Goal: Transaction & Acquisition: Purchase product/service

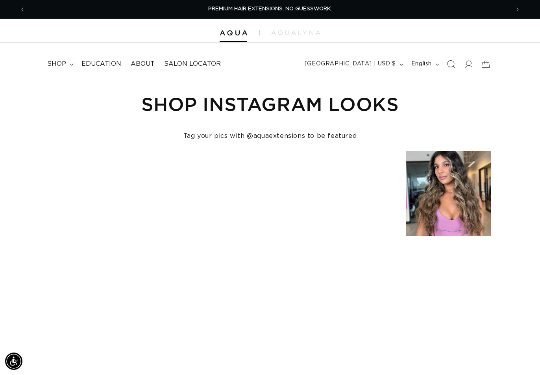
click at [453, 62] on icon "Search" at bounding box center [451, 64] width 8 height 8
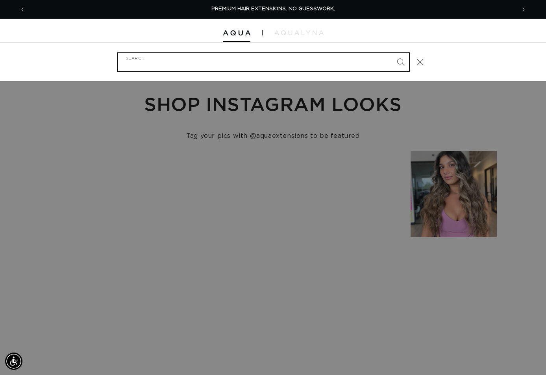
paste input "24" TAPE-IN #4/12 BALAYAGE"
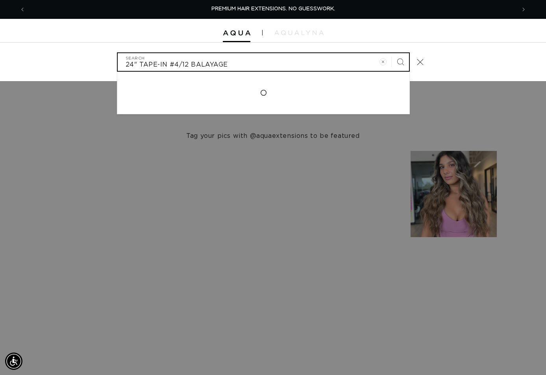
type input "24" TAPE-IN #4/12 BALAYAGE"
click at [392, 53] on button "Search" at bounding box center [400, 61] width 17 height 17
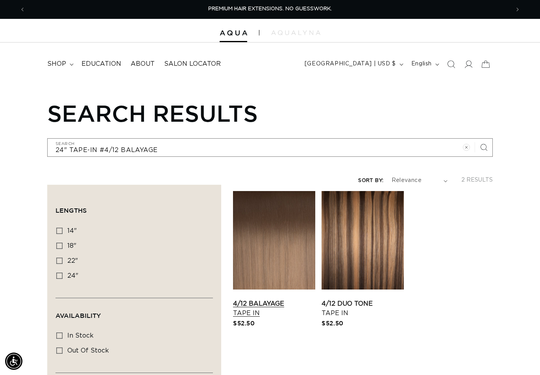
click at [284, 299] on link "4/12 Balayage Tape In" at bounding box center [274, 308] width 82 height 19
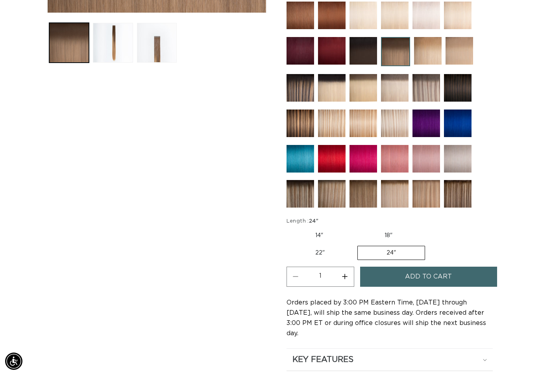
scroll to position [433, 0]
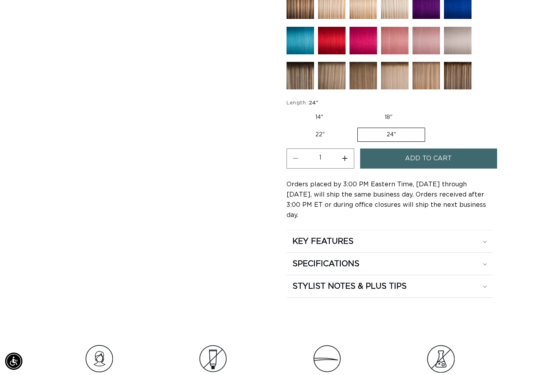
click at [347, 162] on button "Increase quantity for 4/12 Balayage - Tape In" at bounding box center [345, 158] width 18 height 20
type input "2"
click at [410, 157] on span "Add to cart" at bounding box center [428, 158] width 47 height 20
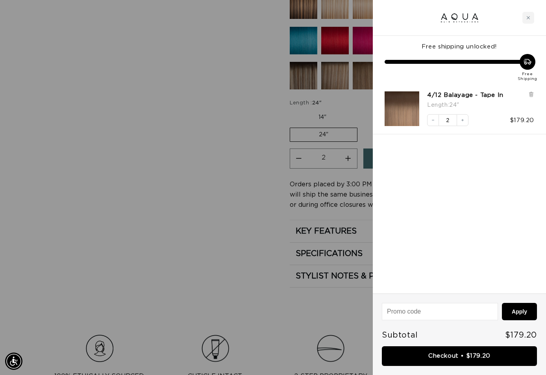
click at [255, 183] on div at bounding box center [273, 187] width 546 height 375
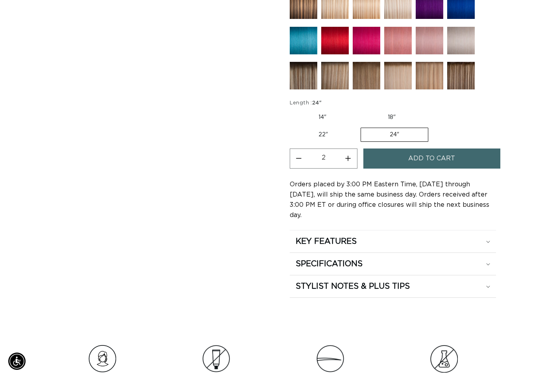
scroll to position [0, 0]
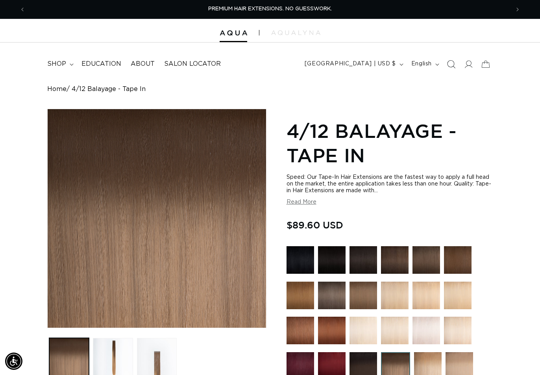
click at [451, 64] on icon "Search" at bounding box center [451, 64] width 8 height 8
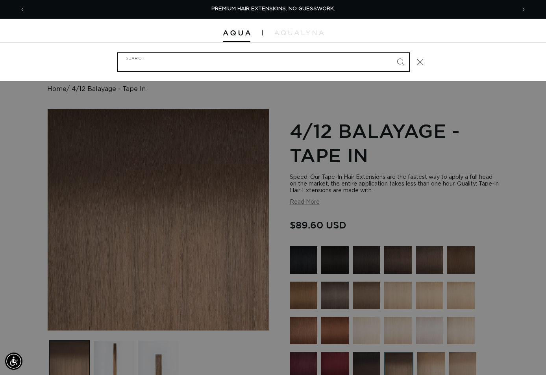
paste input "24" TAPE IN COMO ROOT TAP"
type input "24" TAPE IN COMO ROOT TAP"
click at [392, 53] on button "Search" at bounding box center [400, 61] width 17 height 17
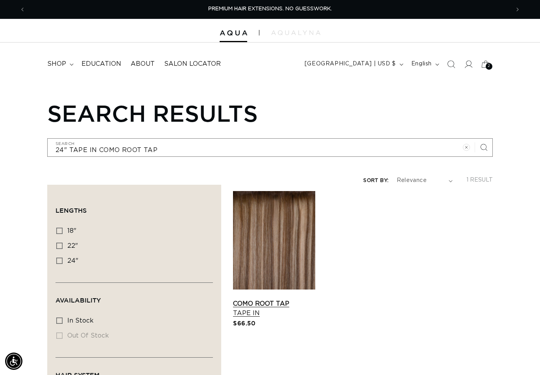
click at [280, 299] on link "Como Root Tap Tape In" at bounding box center [274, 308] width 82 height 19
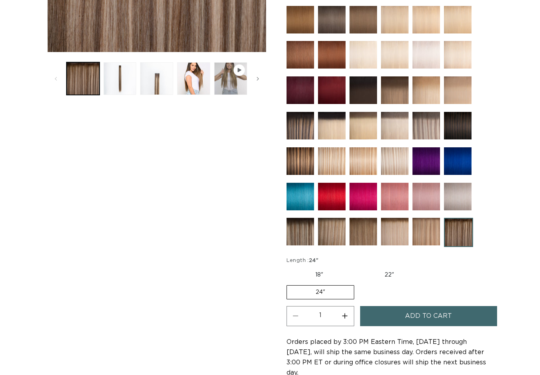
scroll to position [276, 0]
click at [349, 313] on button "Increase quantity for Como Root Tap - Tape In" at bounding box center [345, 316] width 18 height 20
type input "2"
click at [386, 316] on button "Add to cart" at bounding box center [428, 316] width 137 height 20
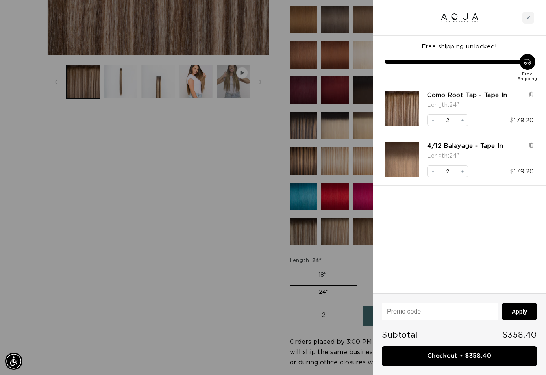
click at [233, 193] on div at bounding box center [273, 187] width 546 height 375
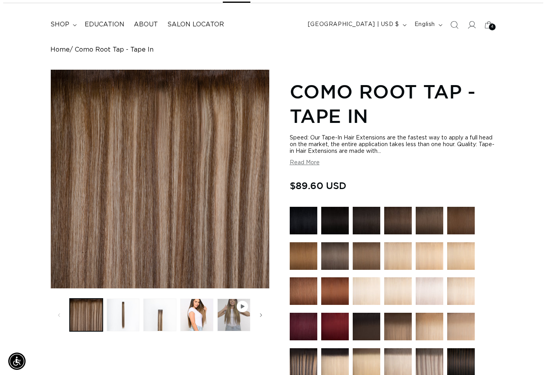
scroll to position [0, 0]
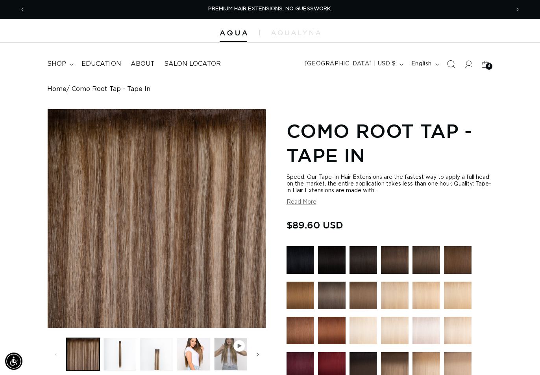
click at [451, 63] on icon "Search" at bounding box center [451, 64] width 8 height 8
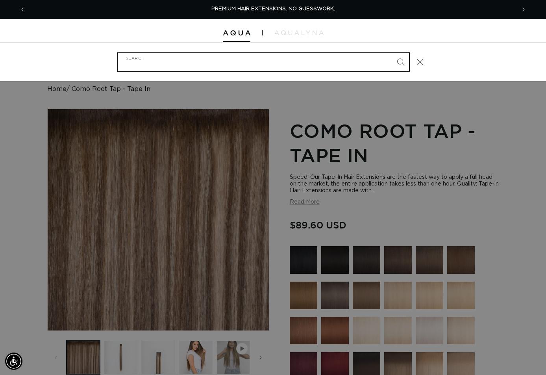
click at [163, 62] on input "Search" at bounding box center [263, 62] width 291 height 18
paste input "24" TAPE IN ERIE ROOT TAP"
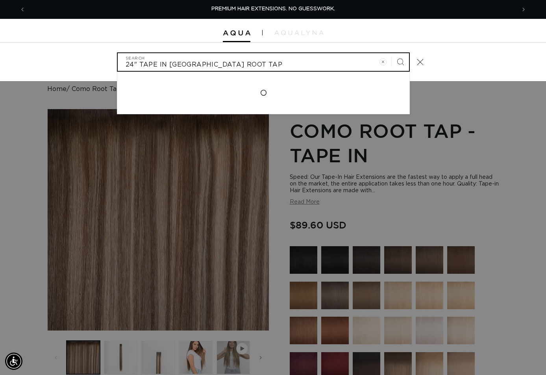
type input "24" TAPE IN ERIE ROOT TAP"
click at [392, 53] on button "Search" at bounding box center [400, 61] width 17 height 17
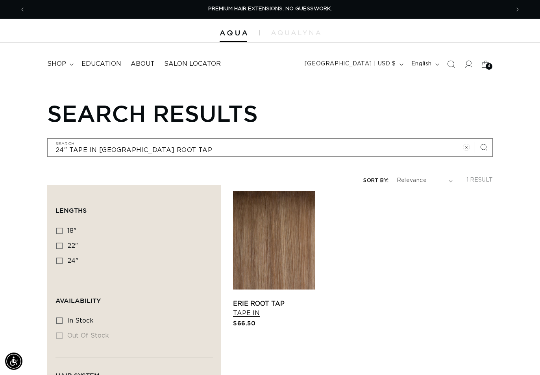
click at [250, 299] on link "Erie Root Tap Tape In" at bounding box center [274, 308] width 82 height 19
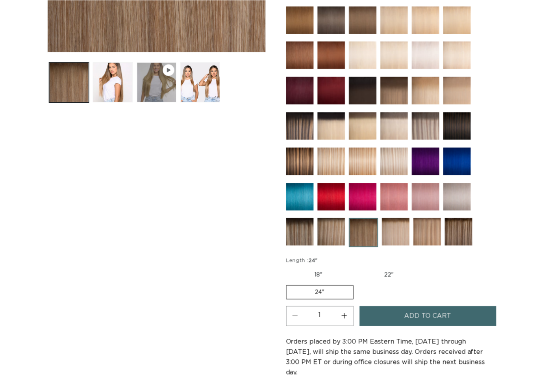
scroll to position [315, 0]
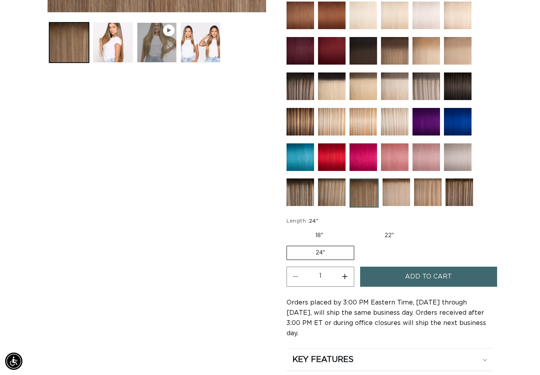
click at [343, 273] on button "Increase quantity for Erie Root Tap - Tape In" at bounding box center [345, 277] width 18 height 20
type input "2"
click at [385, 278] on button "Add to cart" at bounding box center [428, 277] width 137 height 20
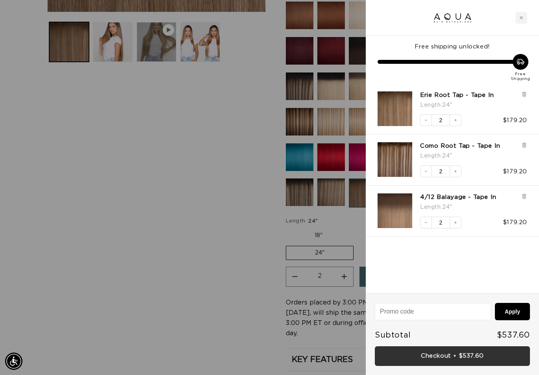
click at [447, 362] on link "Checkout • $537.60" at bounding box center [452, 356] width 155 height 20
